Goal: Find specific page/section: Find specific page/section

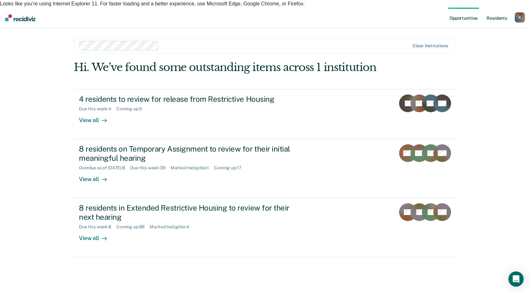
click at [493, 10] on link "Resident s" at bounding box center [497, 18] width 23 height 20
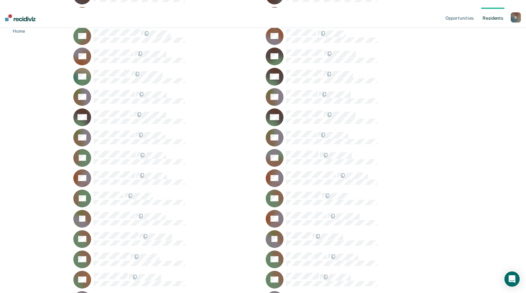
scroll to position [18182, 0]
